Goal: Check status: Check status

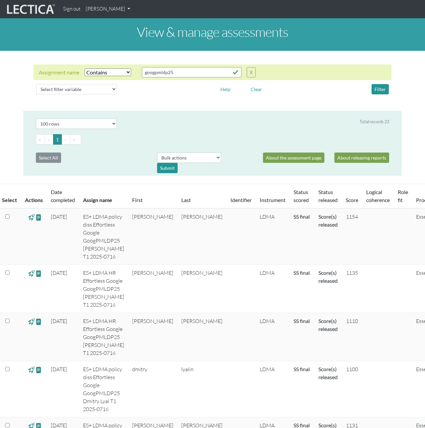
select select "icontains"
select select "100"
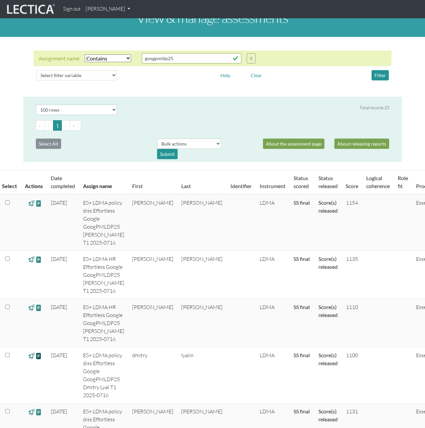
click at [39, 352] on span at bounding box center [39, 356] width 6 height 8
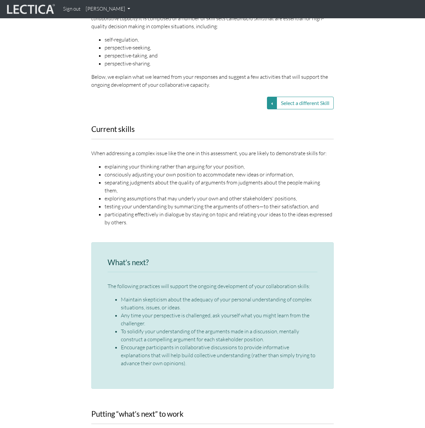
scroll to position [869, 0]
click at [66, 144] on div "Current skills When addressing a complex issue like the one in this assessment,…" at bounding box center [212, 179] width 379 height 109
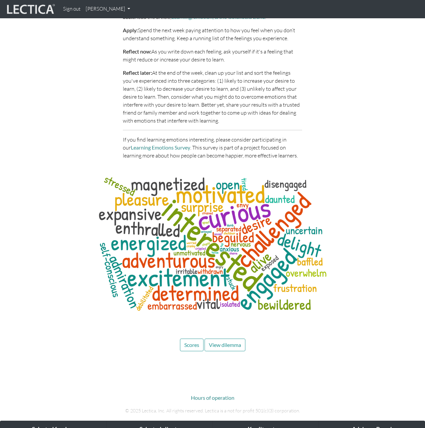
scroll to position [2323, 0]
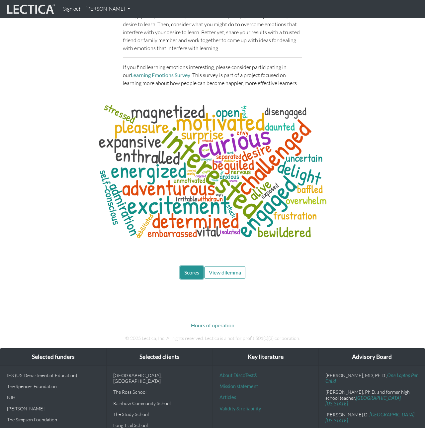
click at [195, 269] on span "Scores" at bounding box center [191, 272] width 15 height 6
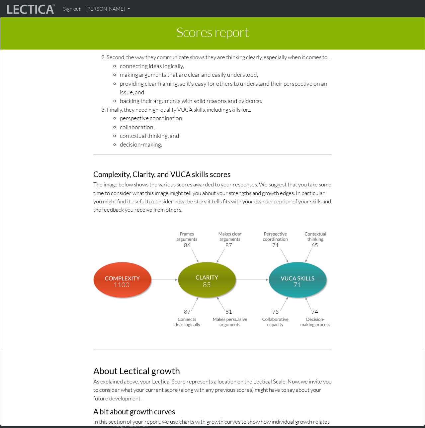
scroll to position [2098, 0]
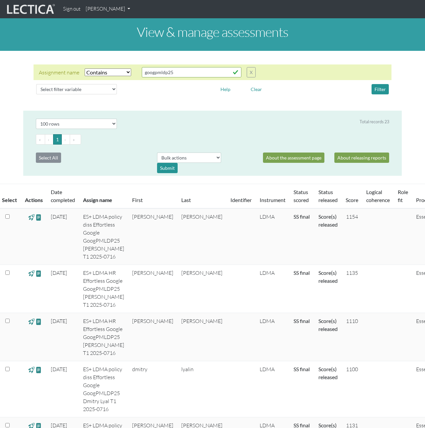
select select "icontains"
select select "100"
